Goal: Check status: Check status

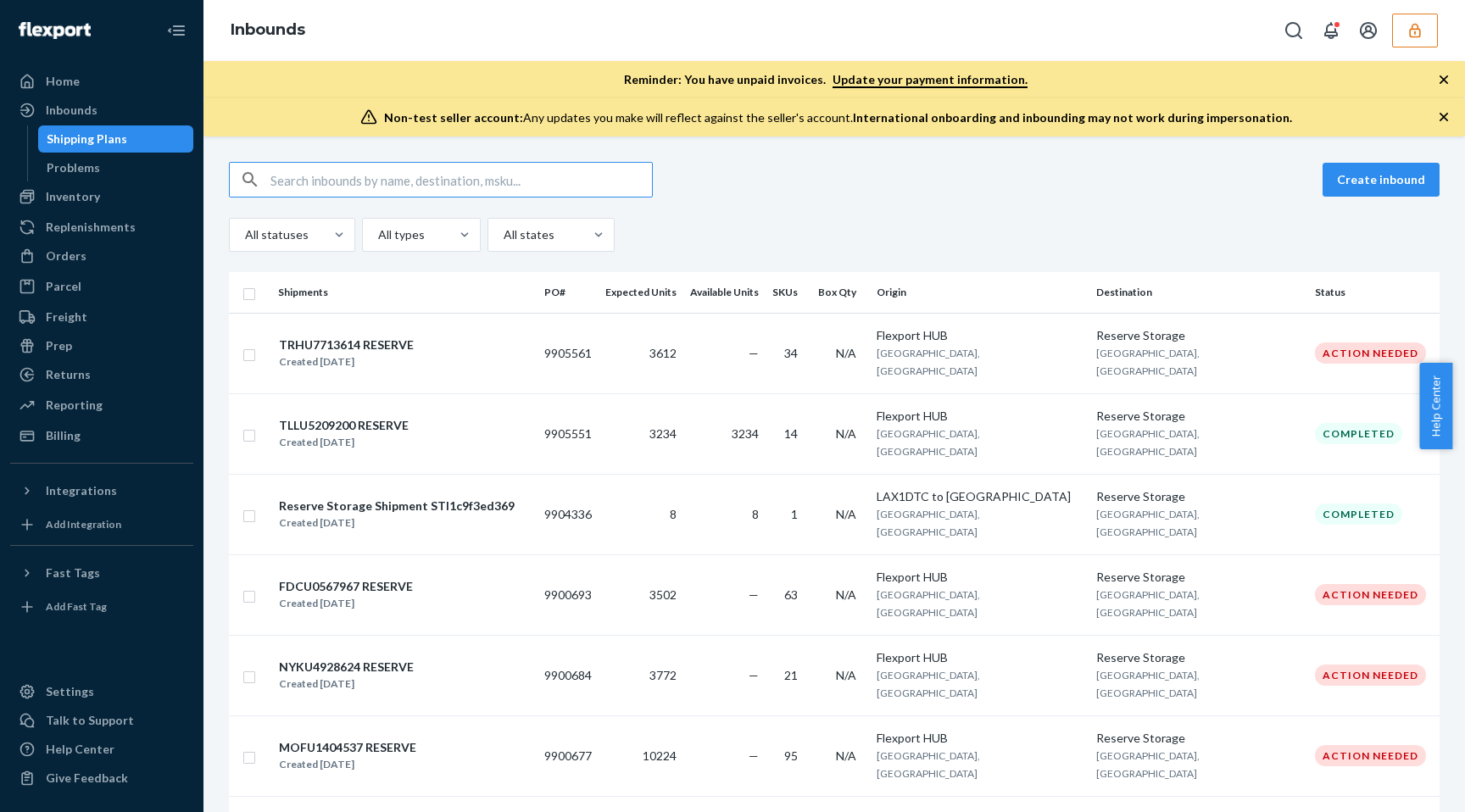
type input "DG3CXUT29GF"
click at [447, 172] on input "9899465" at bounding box center [461, 180] width 381 height 34
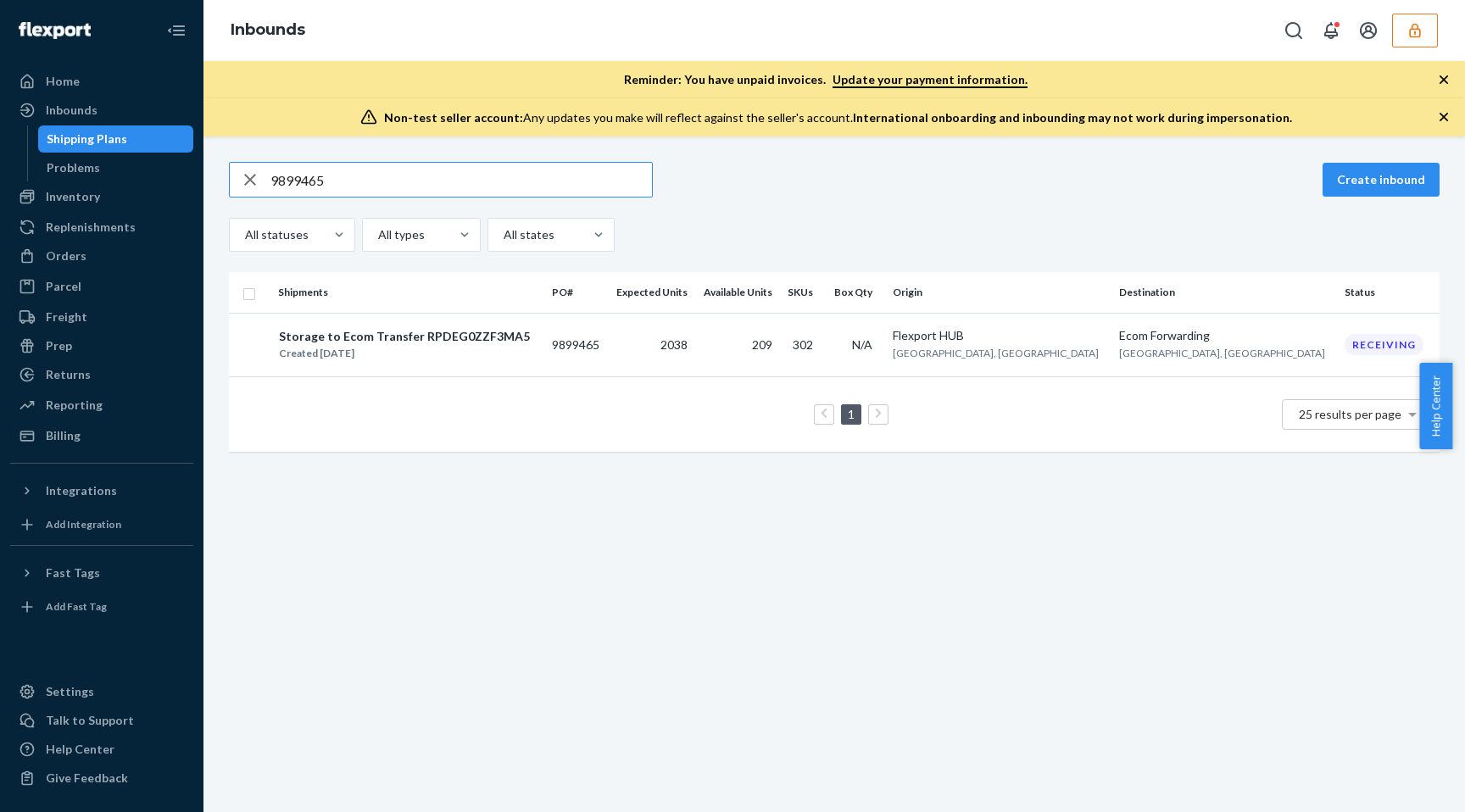
type input "9899465"
click at [107, 193] on div "Inventory" at bounding box center [101, 197] width 180 height 24
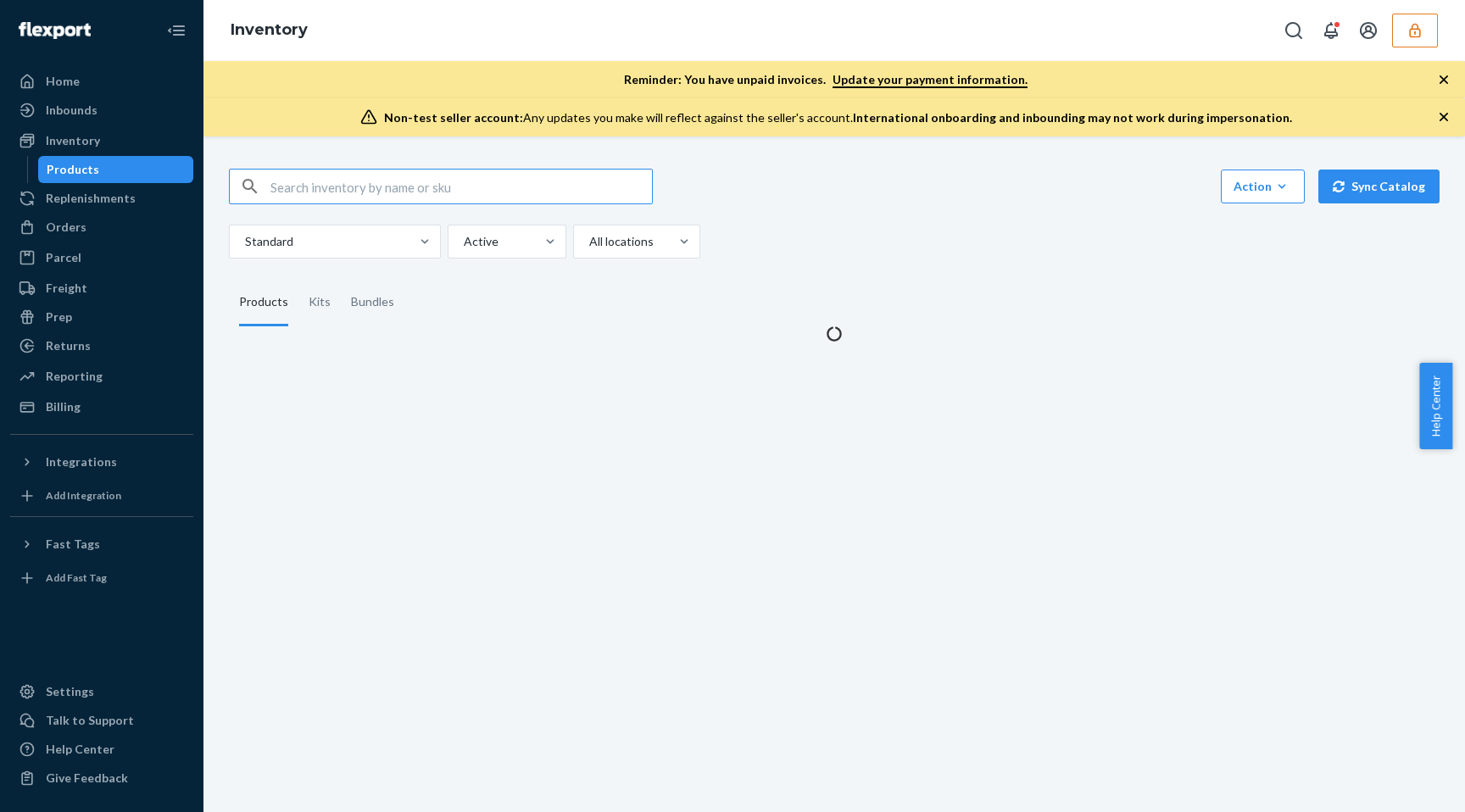
click at [475, 191] on input "text" at bounding box center [461, 187] width 381 height 34
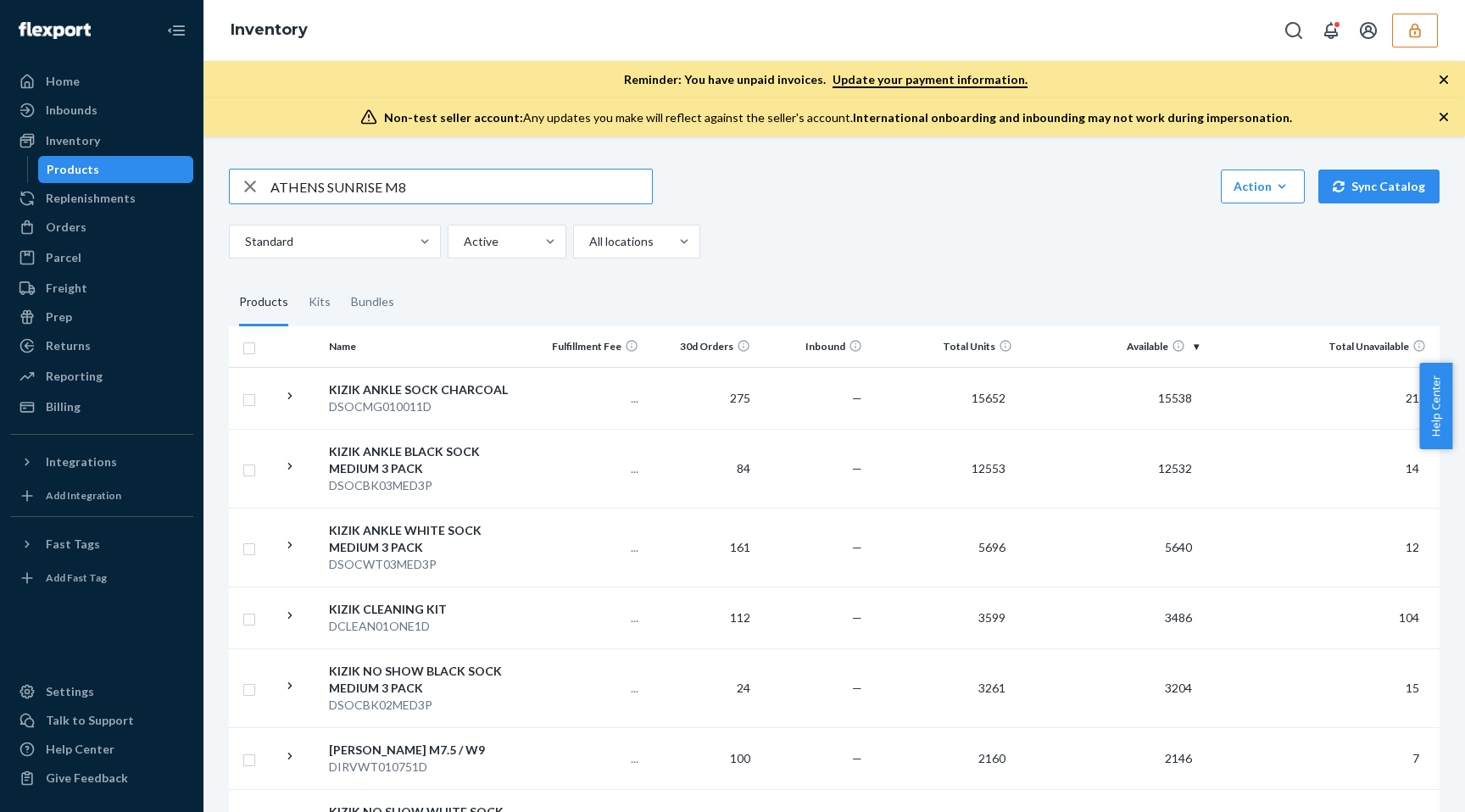
type input "ATHENS SUNRISE M8"
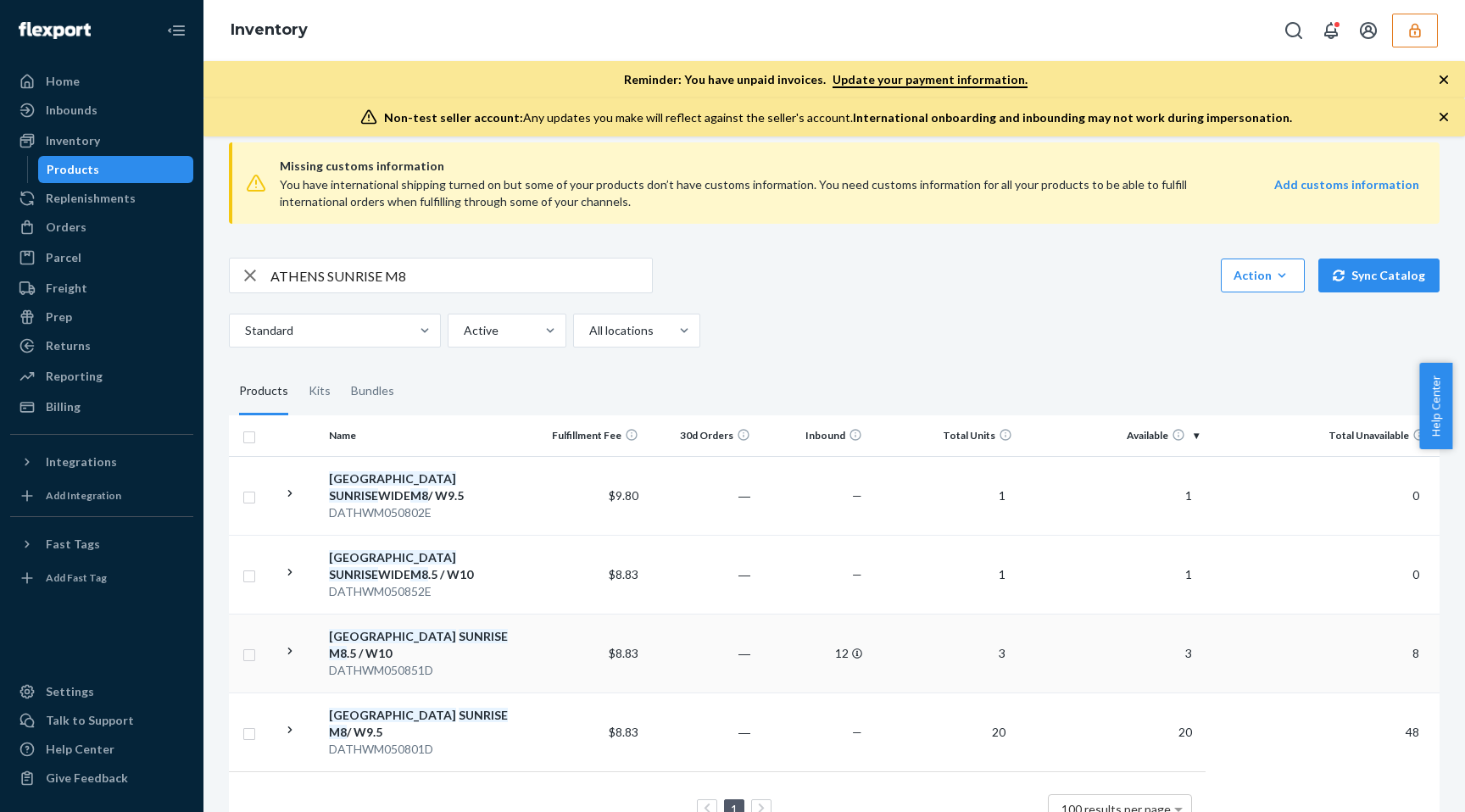
scroll to position [32, 0]
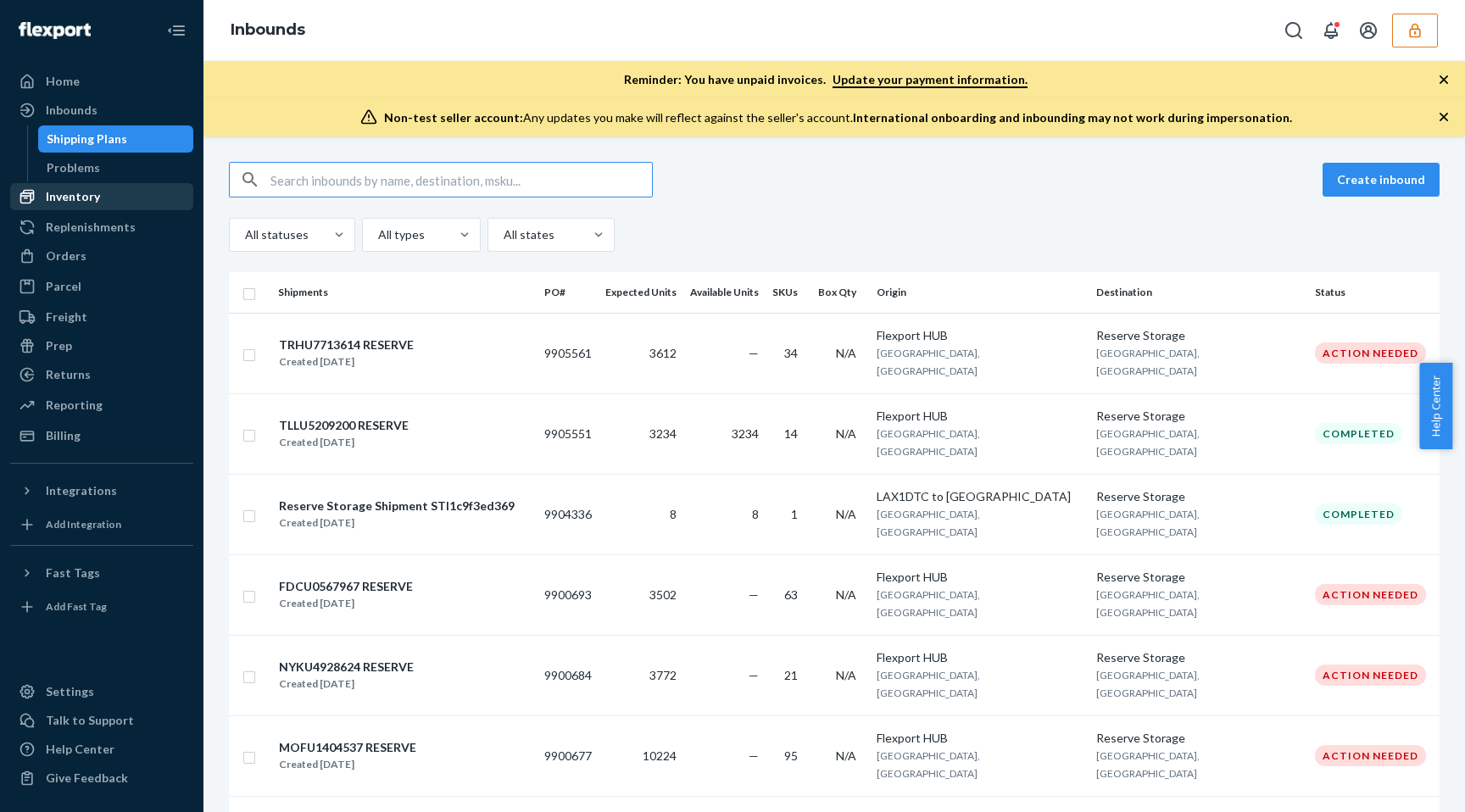
click at [88, 198] on div "Inventory" at bounding box center [72, 197] width 54 height 17
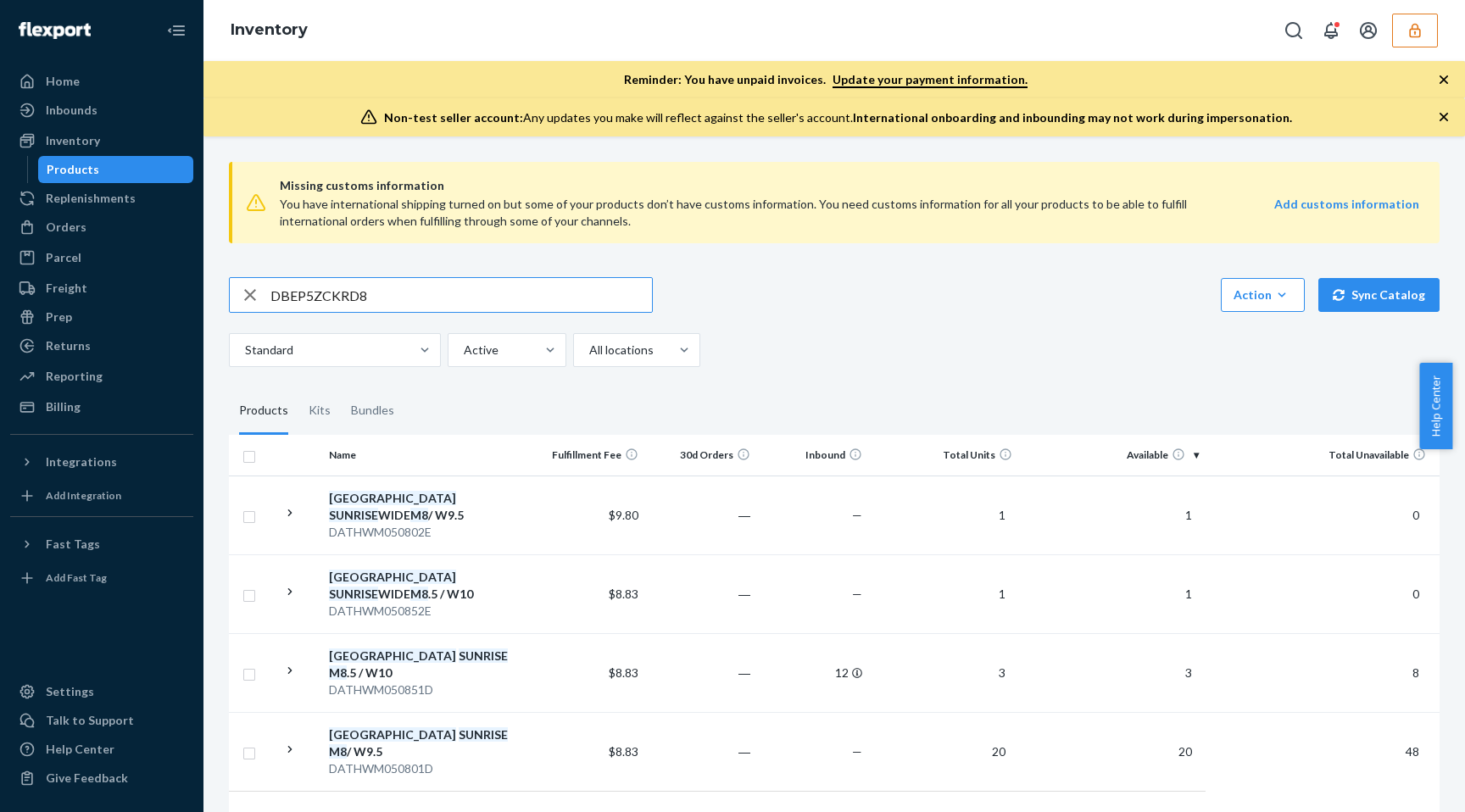
type input "DBEP5ZCKRD8"
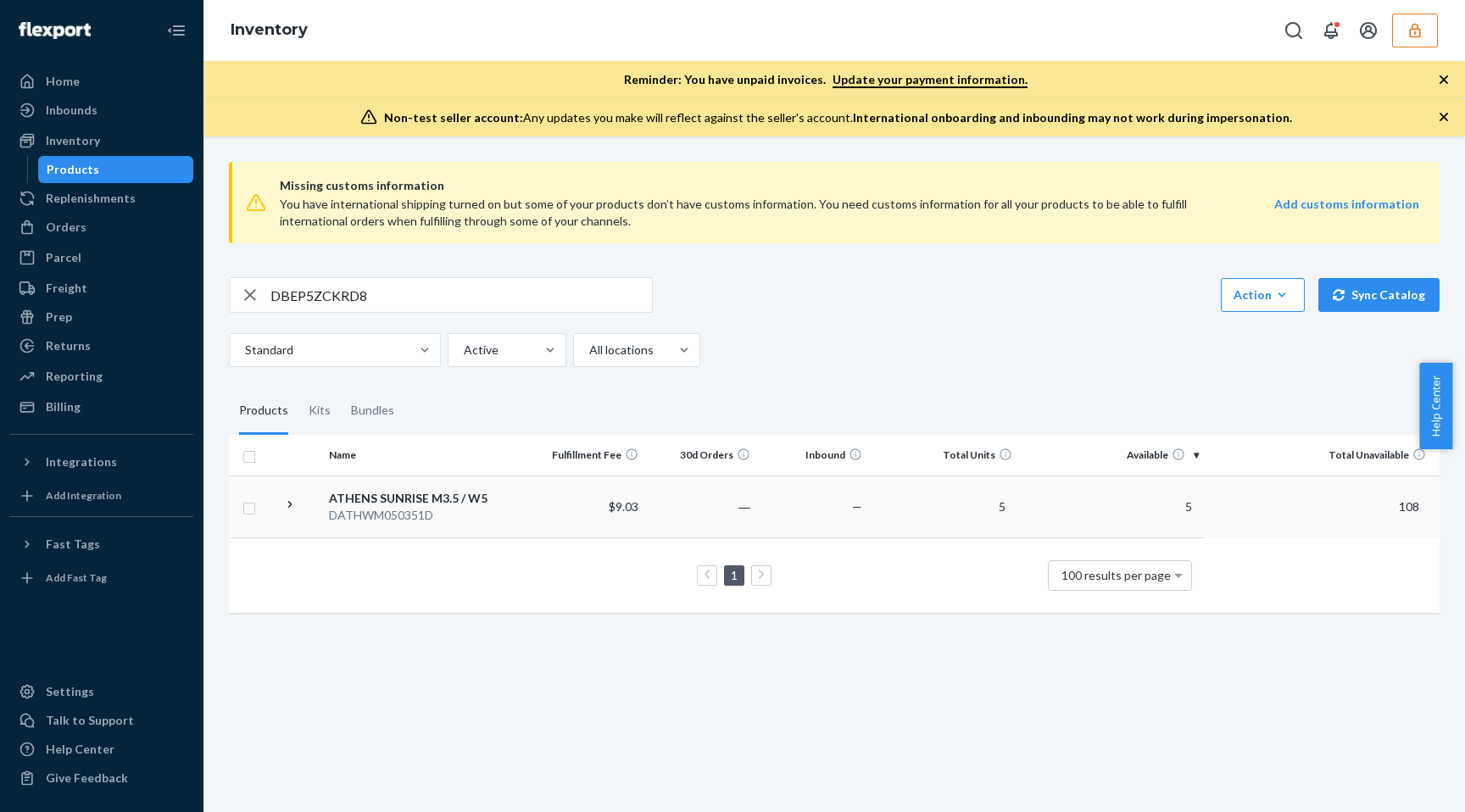
click at [1031, 491] on td "5" at bounding box center [1113, 506] width 188 height 62
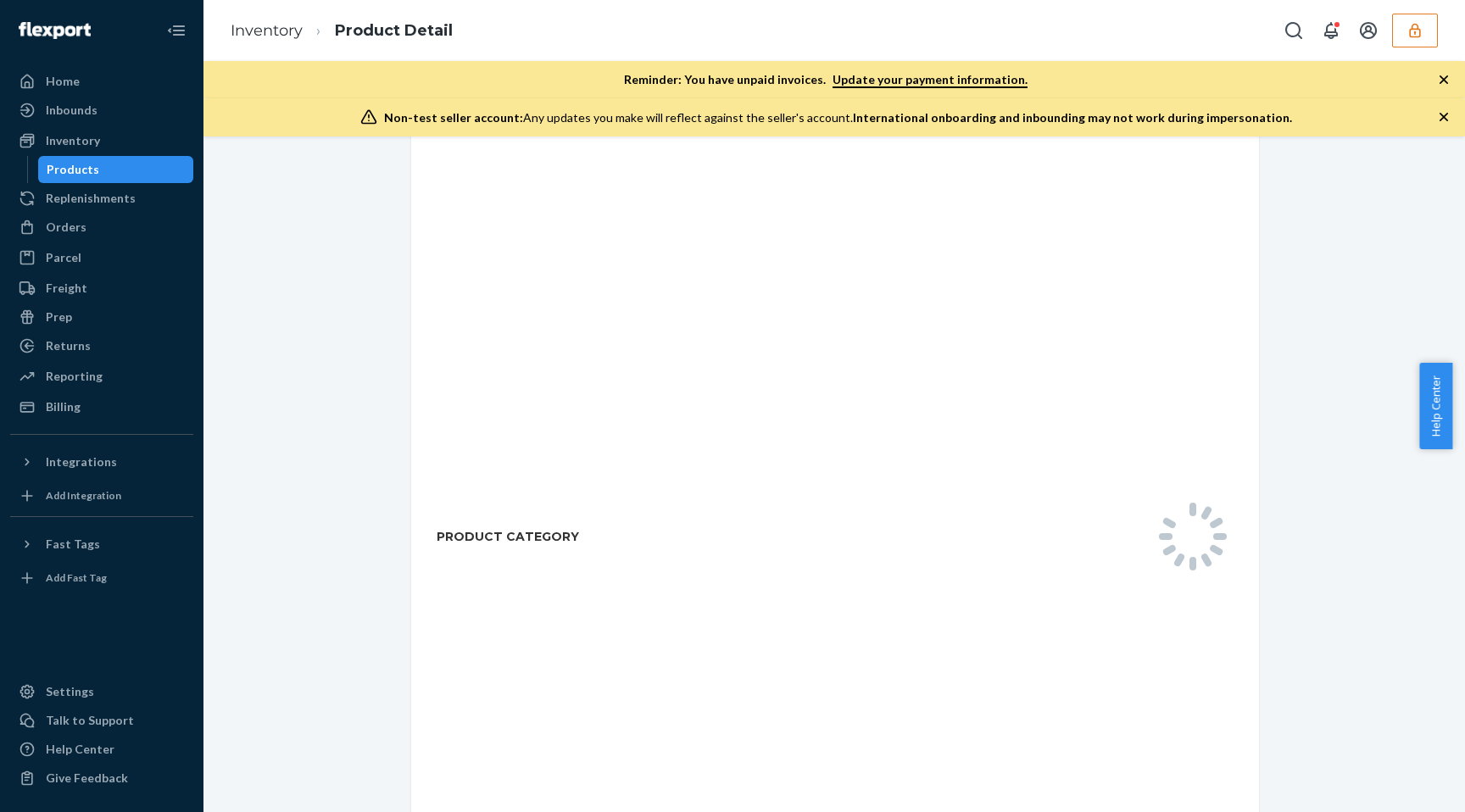
scroll to position [740, 0]
